Goal: Task Accomplishment & Management: Manage account settings

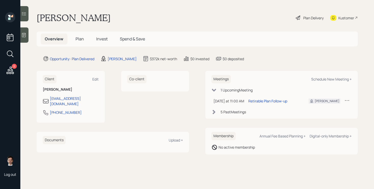
click at [191, 110] on div "Client Edit [PERSON_NAME] [EMAIL_ADDRESS][DOMAIN_NAME] [PHONE_NUMBER] Co-client…" at bounding box center [197, 113] width 321 height 84
click at [77, 38] on span "Plan" at bounding box center [80, 39] width 8 height 6
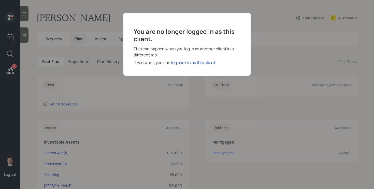
scroll to position [52, 0]
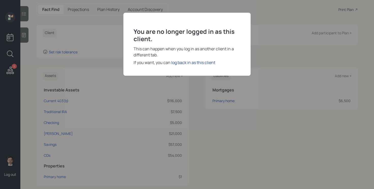
click at [184, 63] on div "log back in as this client" at bounding box center [193, 63] width 44 height 6
